Goal: Task Accomplishment & Management: Use online tool/utility

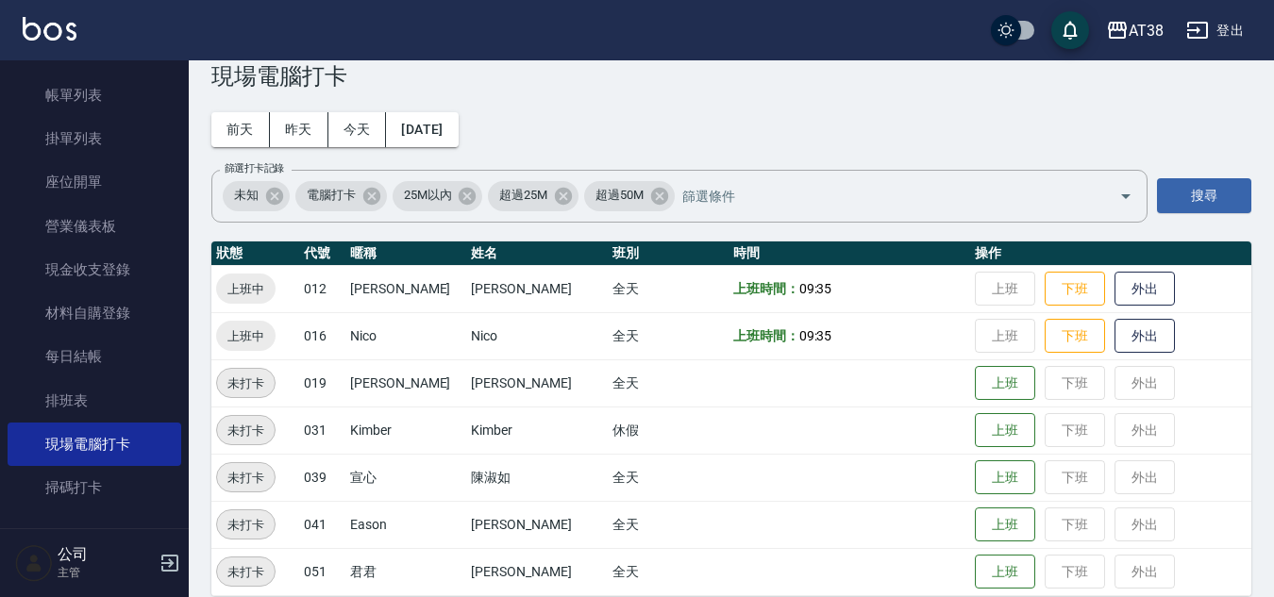
scroll to position [61, 0]
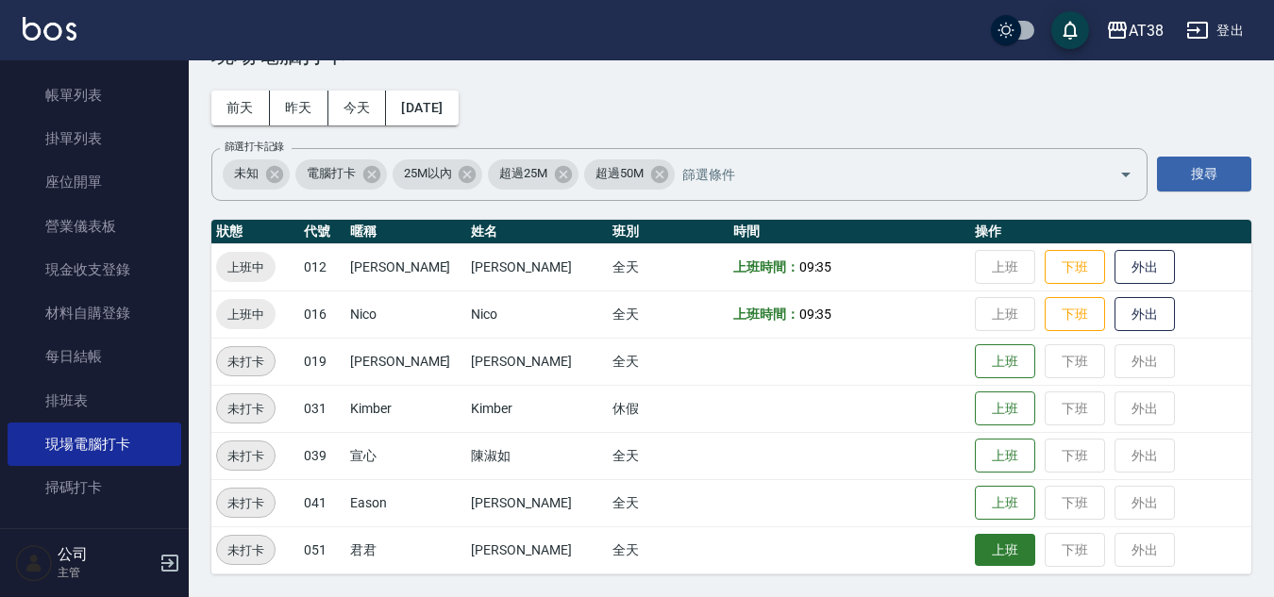
click at [975, 549] on button "上班" at bounding box center [1005, 550] width 60 height 33
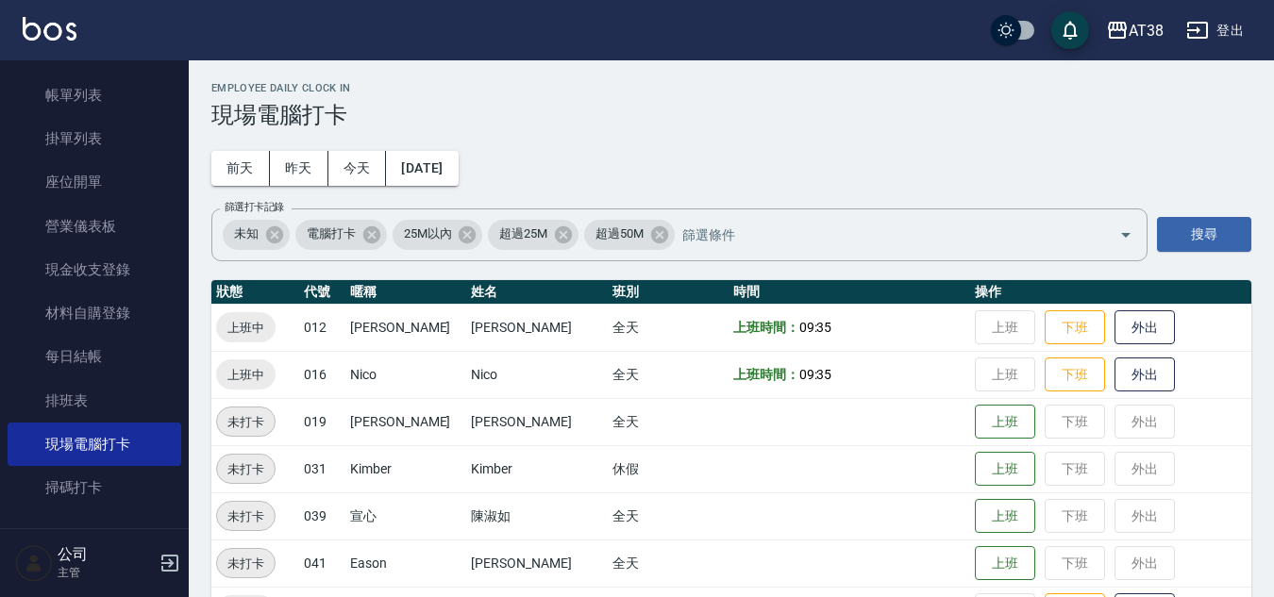
scroll to position [0, 0]
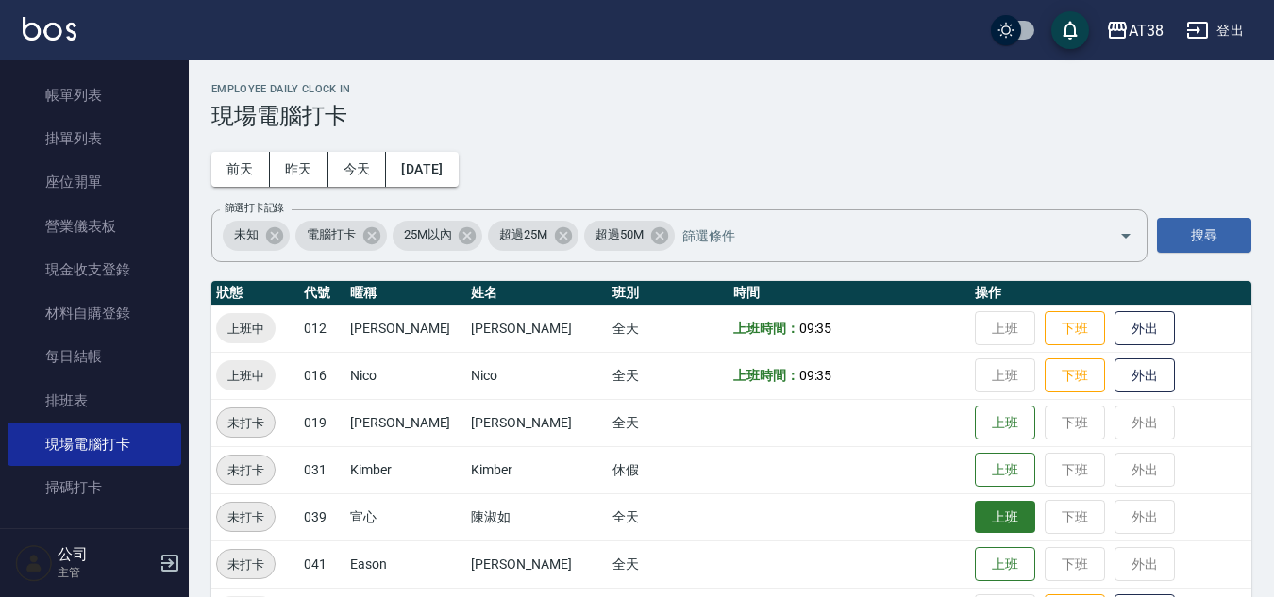
click at [986, 516] on button "上班" at bounding box center [1005, 517] width 60 height 33
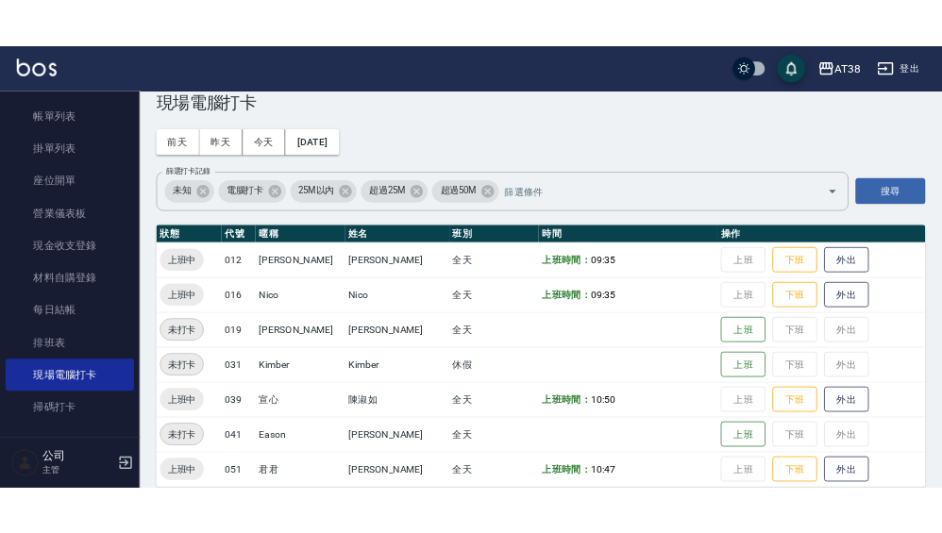
scroll to position [61, 0]
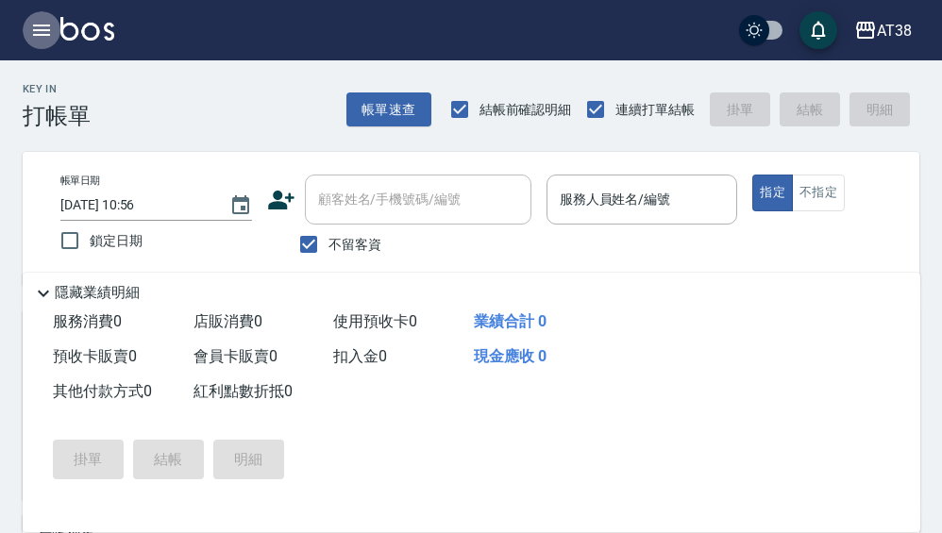
click at [44, 31] on icon "button" at bounding box center [41, 30] width 17 height 11
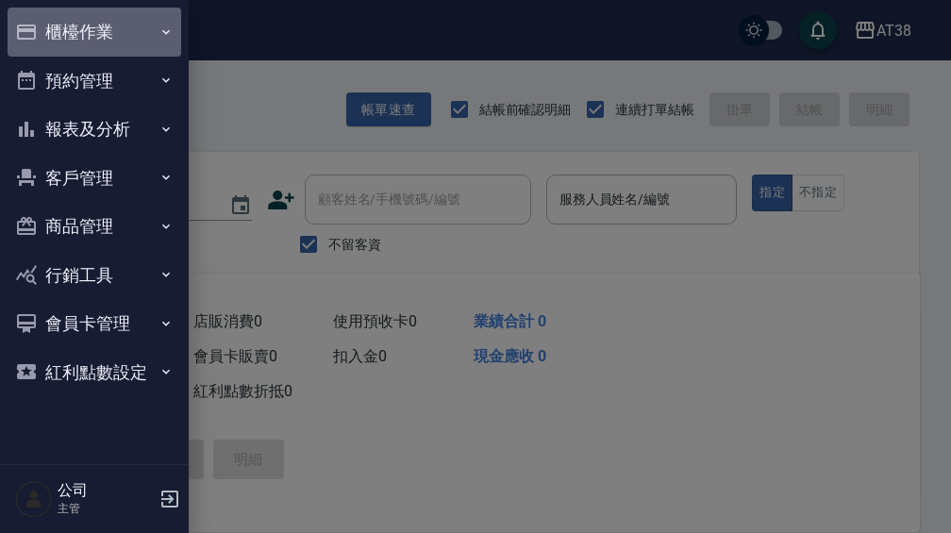
click at [79, 34] on button "櫃檯作業" at bounding box center [95, 32] width 174 height 49
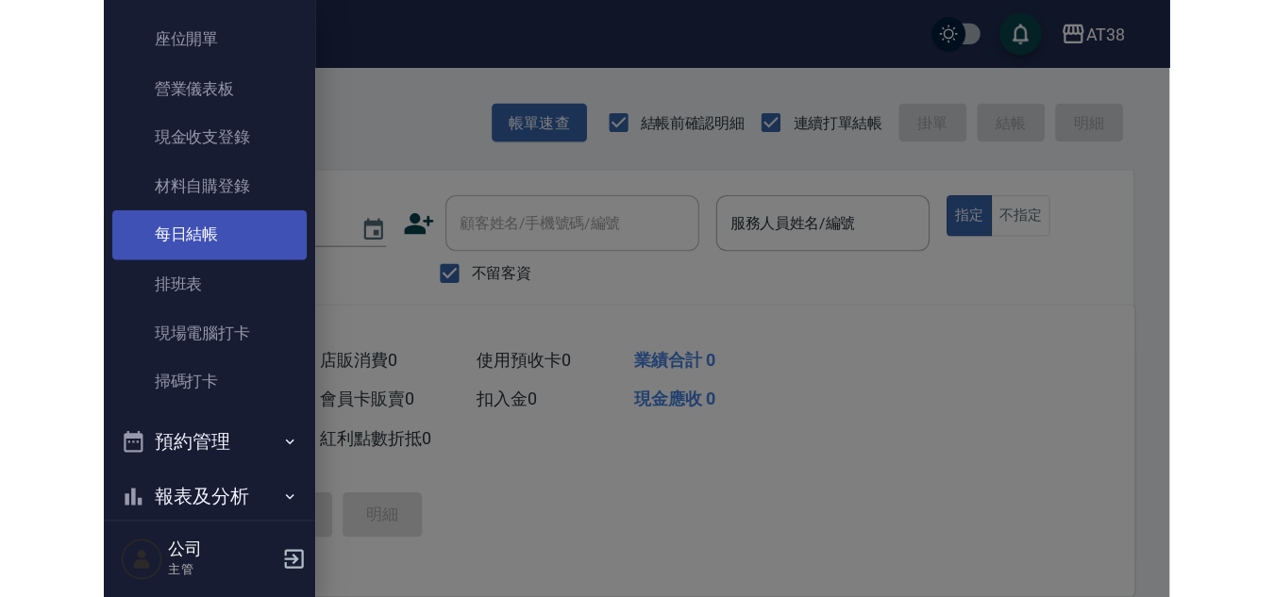
scroll to position [189, 0]
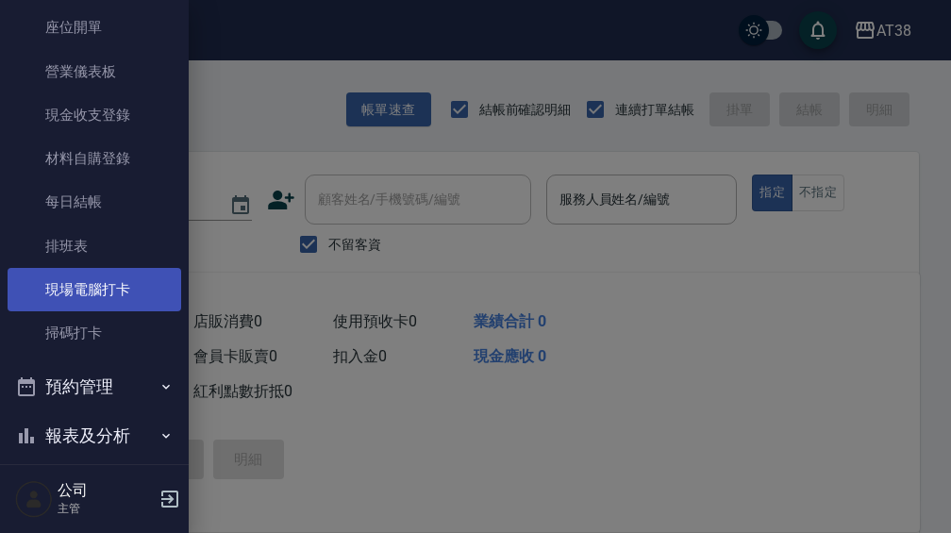
click at [104, 294] on link "現場電腦打卡" at bounding box center [95, 289] width 174 height 43
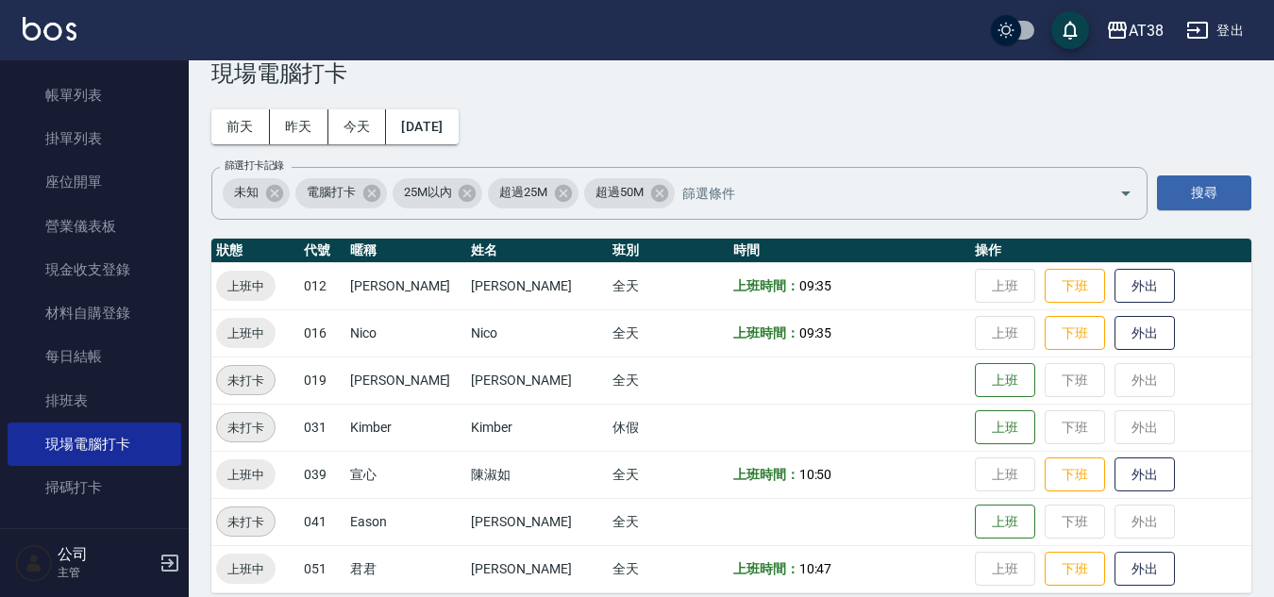
scroll to position [61, 0]
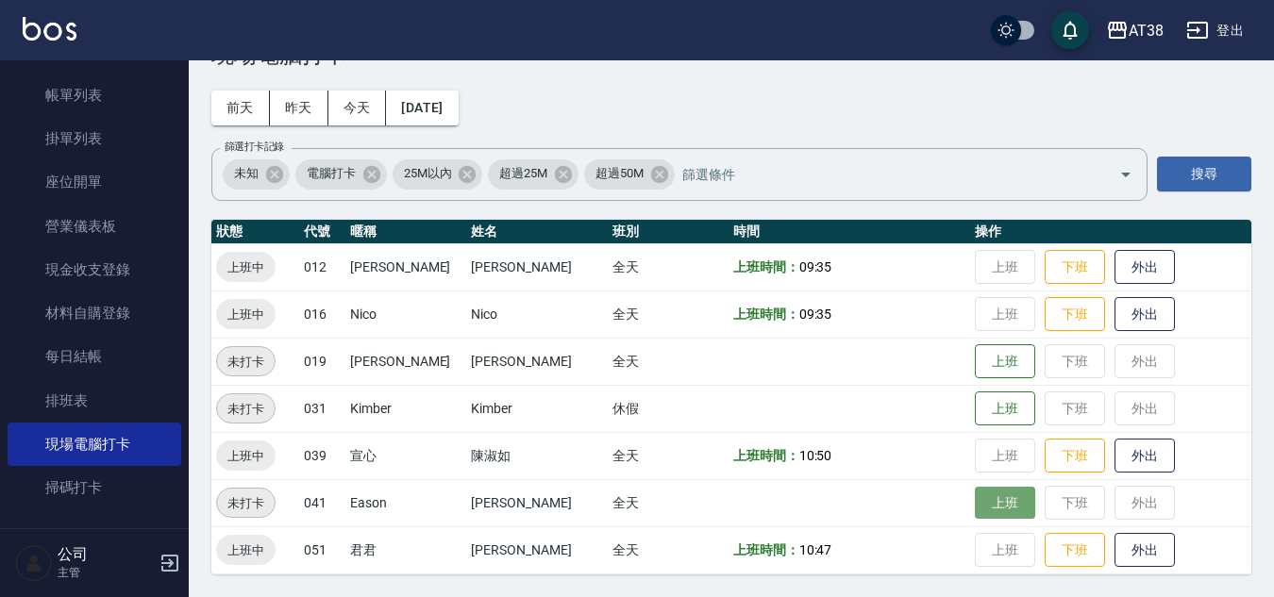
click at [978, 501] on button "上班" at bounding box center [1005, 503] width 60 height 33
